Goal: Information Seeking & Learning: Learn about a topic

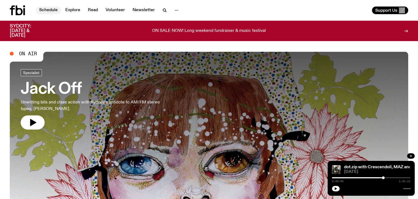
click at [50, 10] on link "Schedule" at bounding box center [48, 11] width 25 height 8
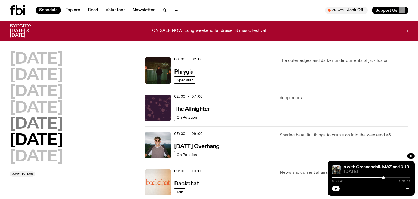
click at [32, 129] on h2 "Friday" at bounding box center [36, 124] width 53 height 15
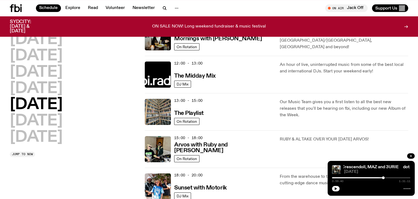
scroll to position [130, 0]
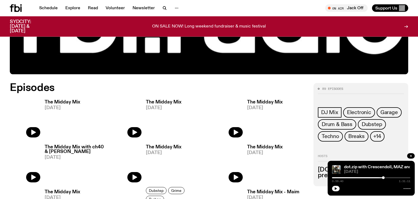
scroll to position [228, 0]
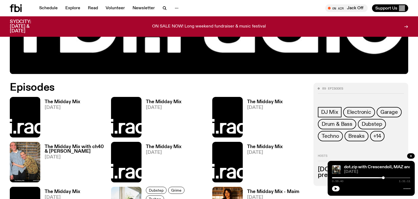
click at [70, 104] on h3 "The Midday Mix" at bounding box center [63, 102] width 36 height 5
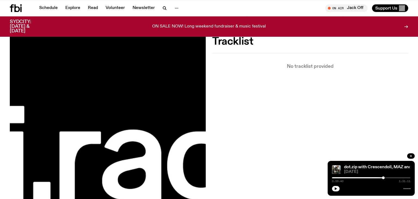
scroll to position [144, 0]
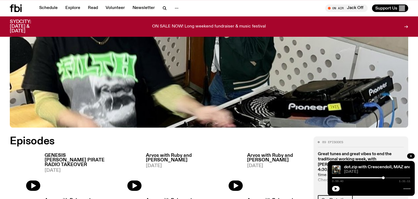
scroll to position [199, 0]
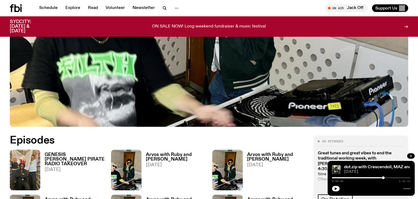
click at [60, 152] on h3 "GENESIS [PERSON_NAME] PIRATE RADIO TAKEOVER" at bounding box center [75, 159] width 60 height 14
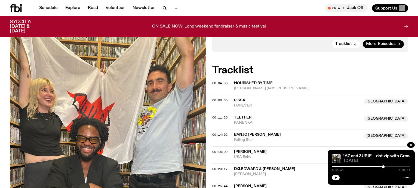
scroll to position [726, 0]
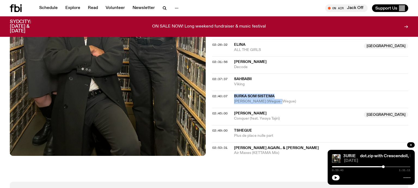
drag, startPoint x: 234, startPoint y: 94, endPoint x: 282, endPoint y: 99, distance: 47.4
click at [282, 99] on span "Burka Som Sistema" at bounding box center [321, 96] width 174 height 5
copy div "Burka Som Sistema Kalemba (Wegue- Wegue)"
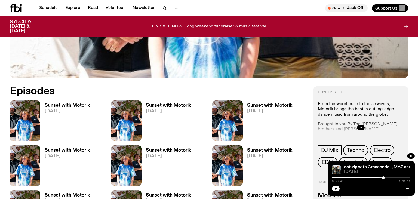
scroll to position [228, 0]
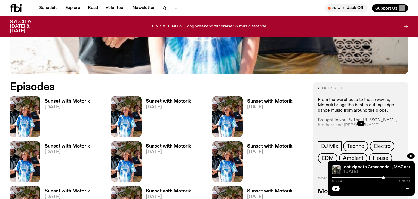
click at [63, 101] on h3 "Sunset with Motorik" at bounding box center [67, 101] width 45 height 5
